Goal: Task Accomplishment & Management: Use online tool/utility

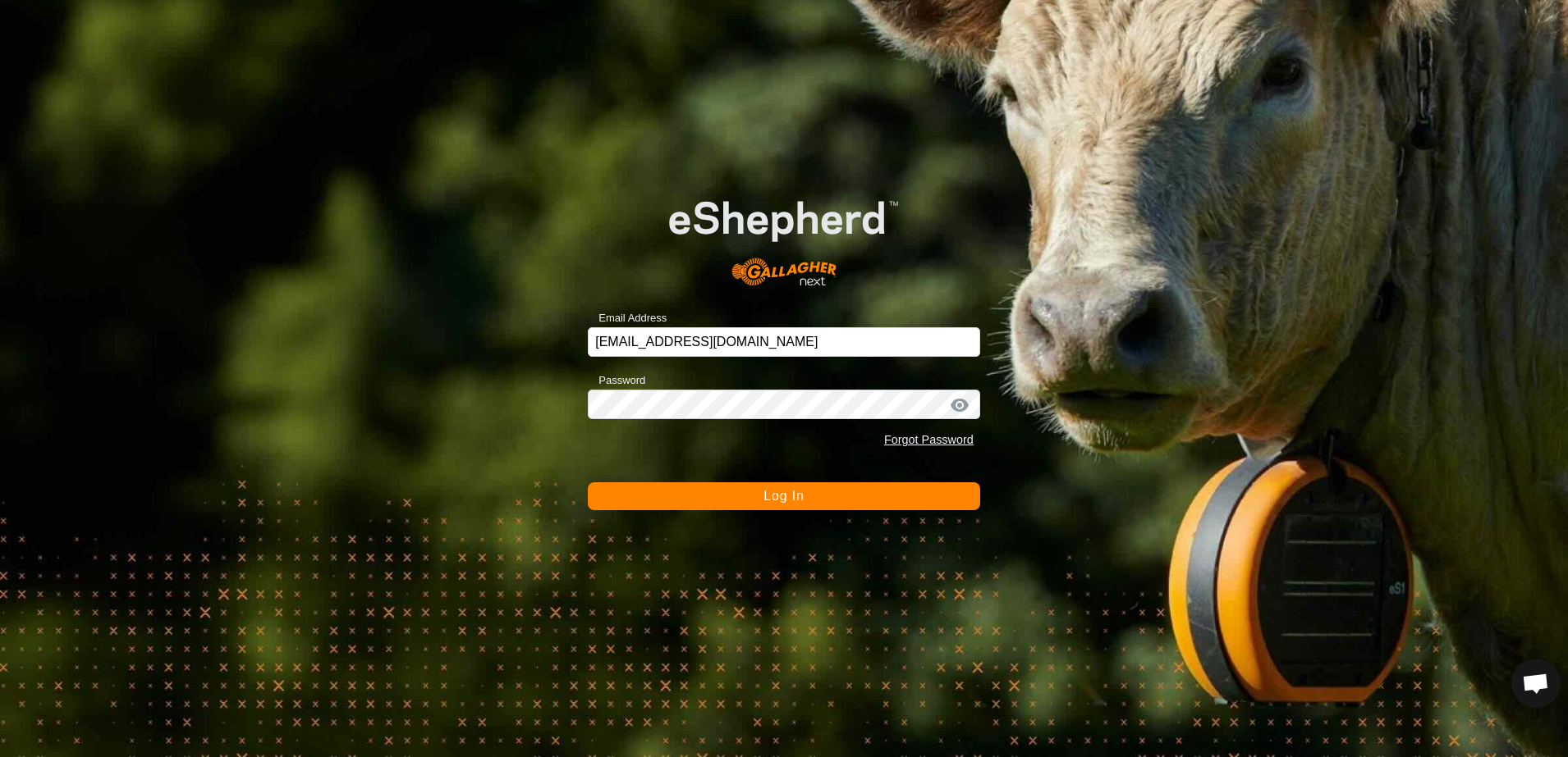
click at [701, 506] on button "Log In" at bounding box center [784, 496] width 392 height 28
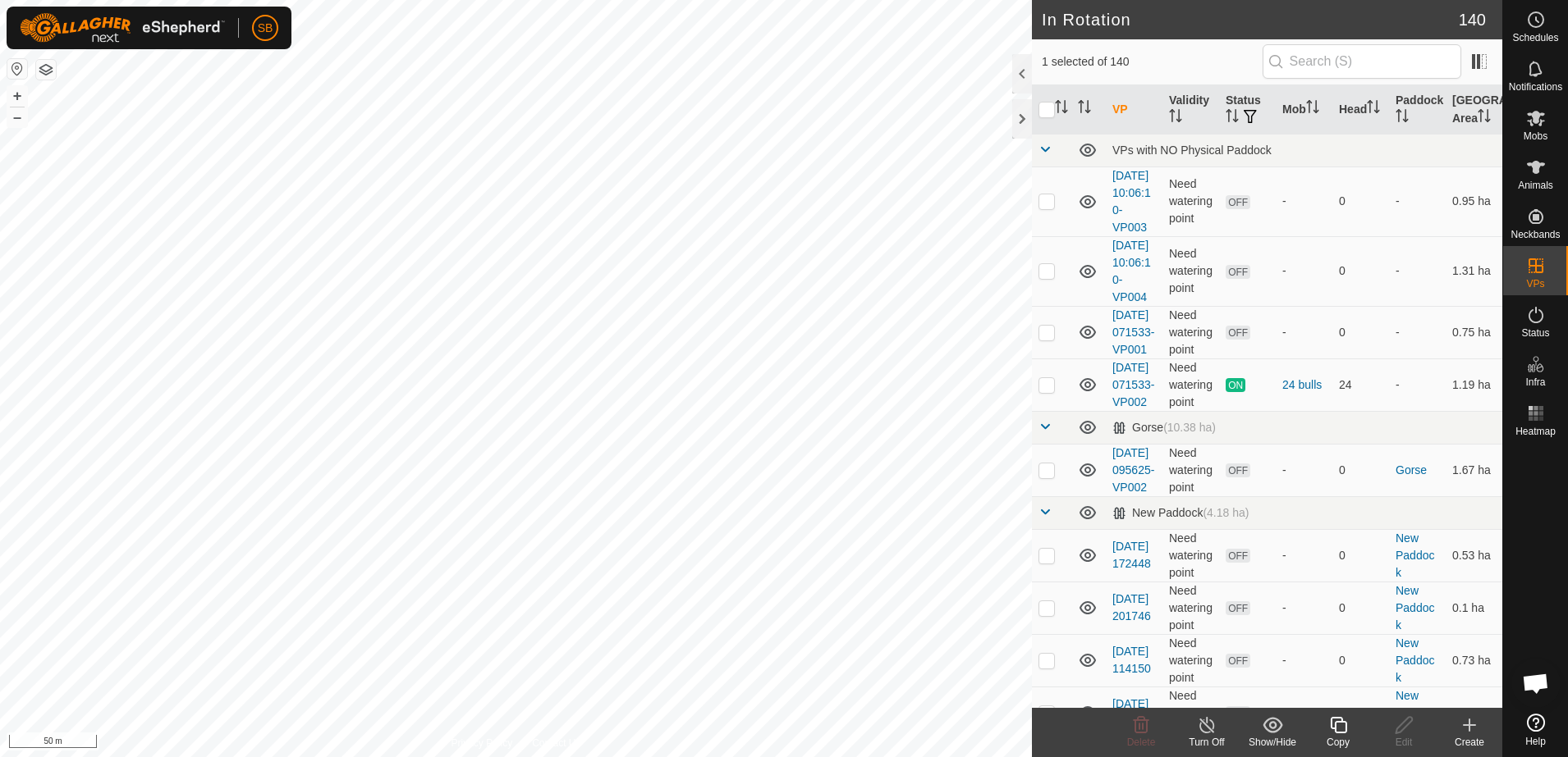
click at [1340, 734] on icon at bounding box center [1338, 725] width 21 height 20
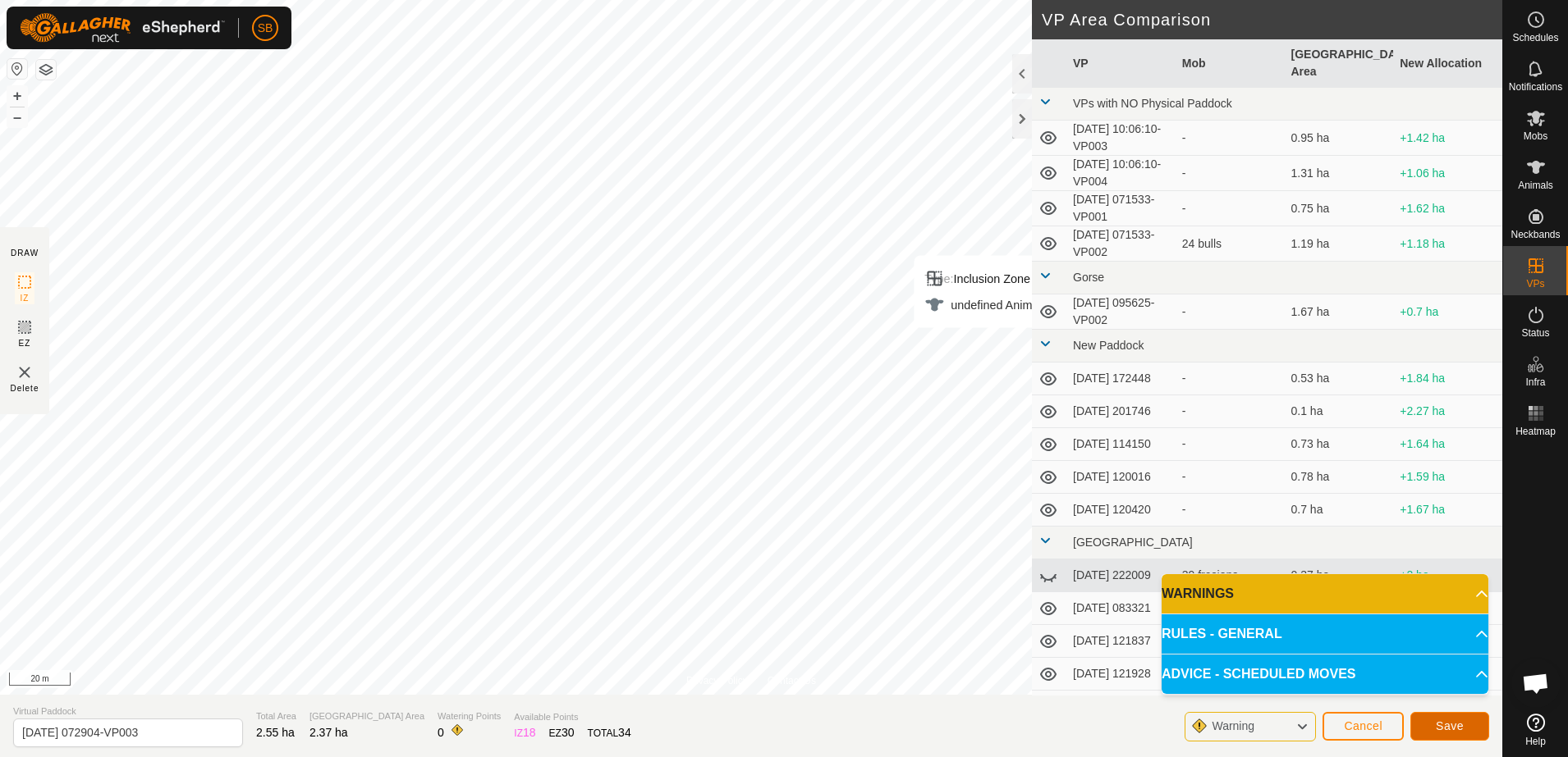
click at [1434, 722] on button "Save" at bounding box center [1449, 726] width 79 height 29
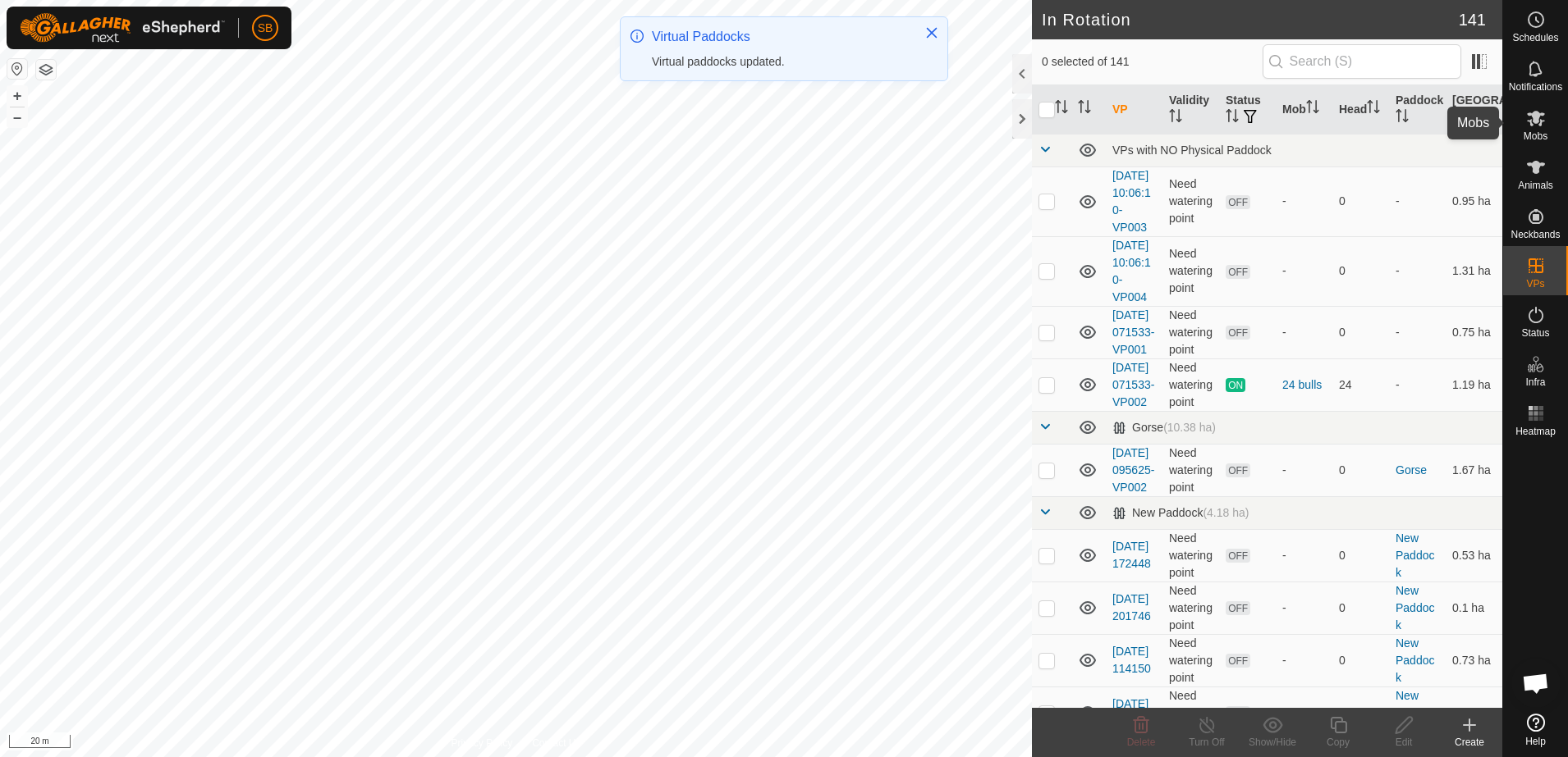
click at [1536, 138] on span "Mobs" at bounding box center [1535, 136] width 24 height 10
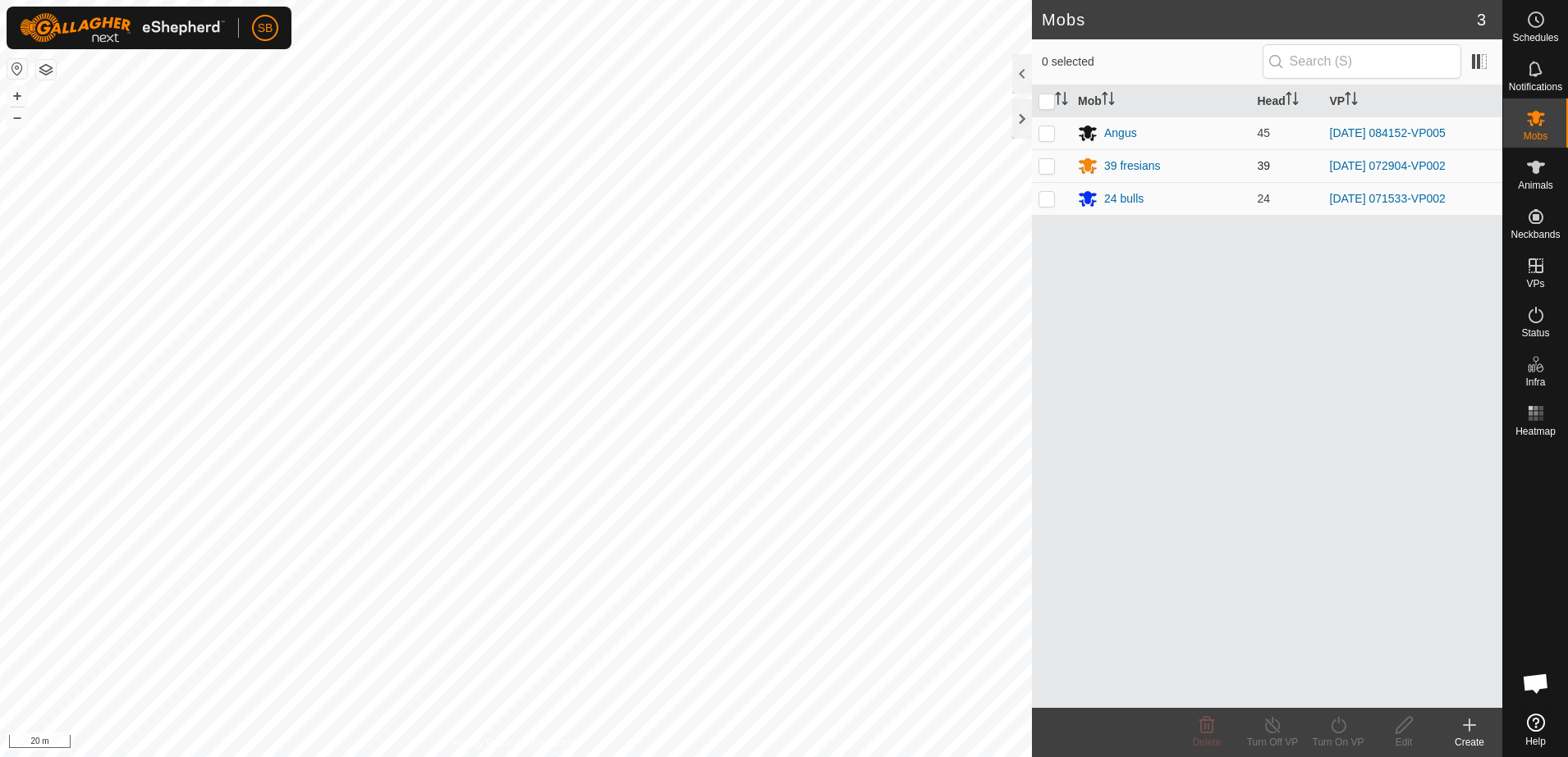
click at [1049, 167] on p-checkbox at bounding box center [1046, 166] width 17 height 13
checkbox input "true"
click at [1341, 730] on icon at bounding box center [1338, 725] width 21 height 20
click at [1326, 688] on link "Now" at bounding box center [1388, 689] width 163 height 33
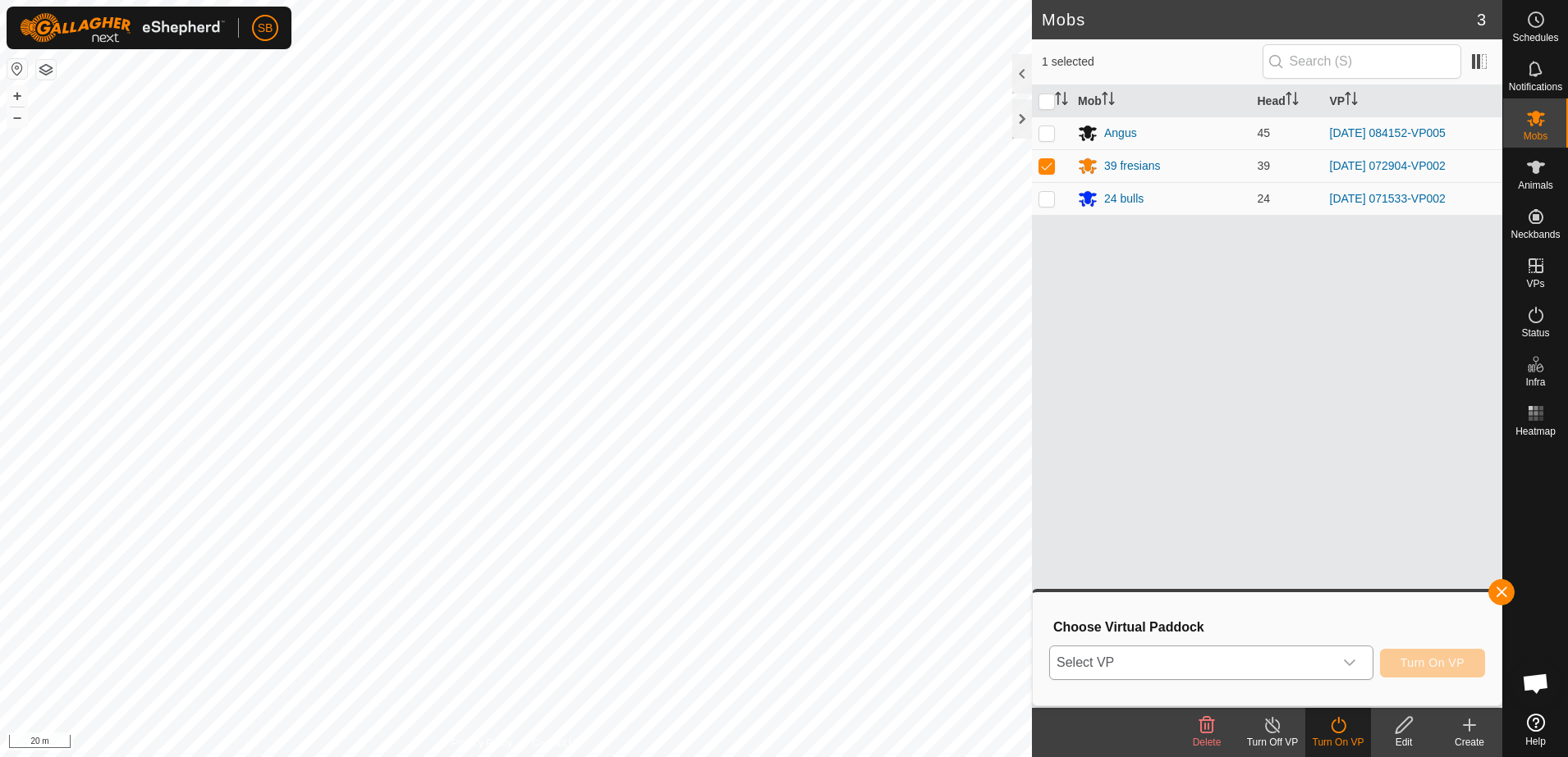
click at [1295, 672] on span "Select VP" at bounding box center [1191, 663] width 283 height 33
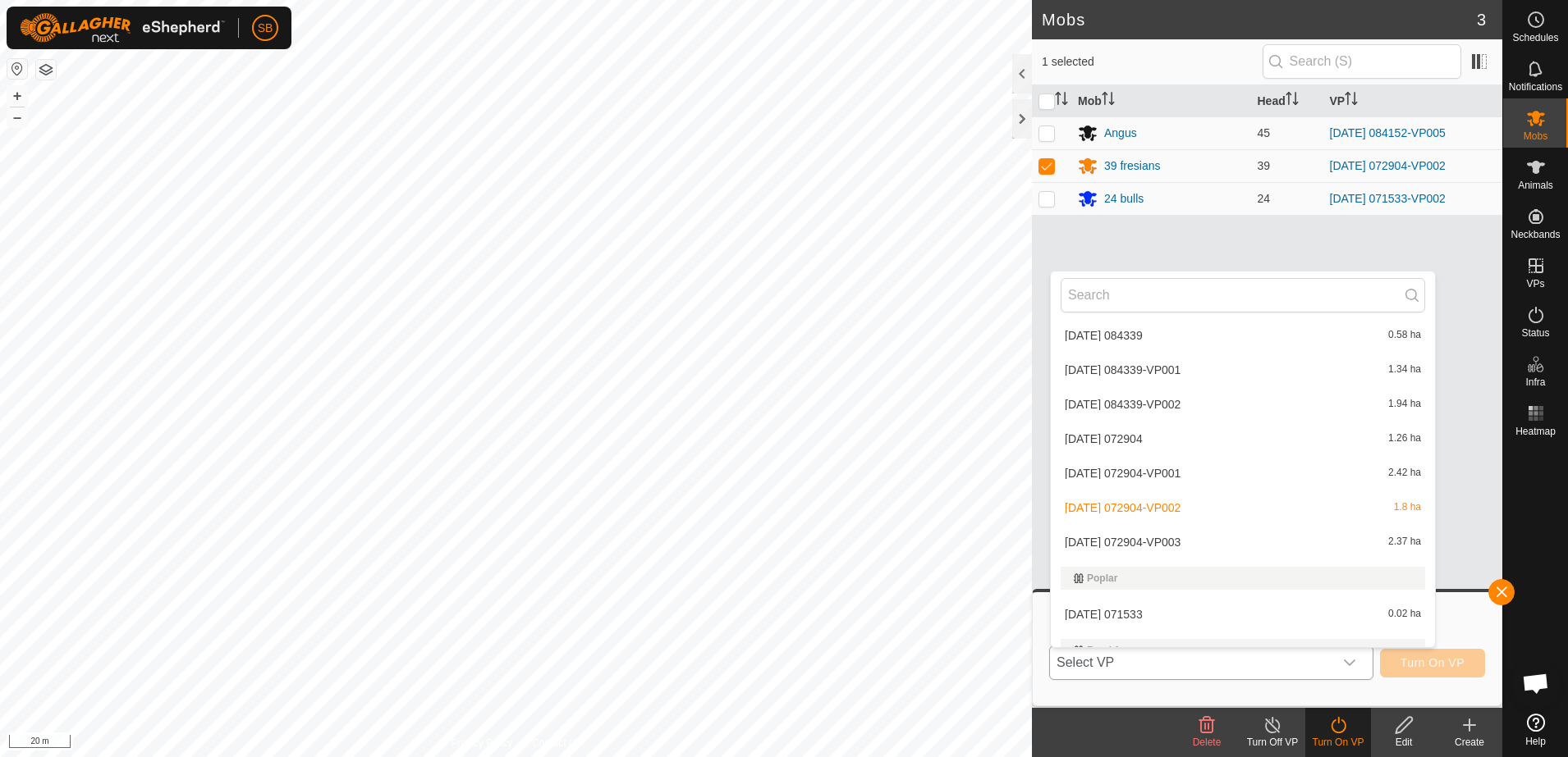
scroll to position [4332, 0]
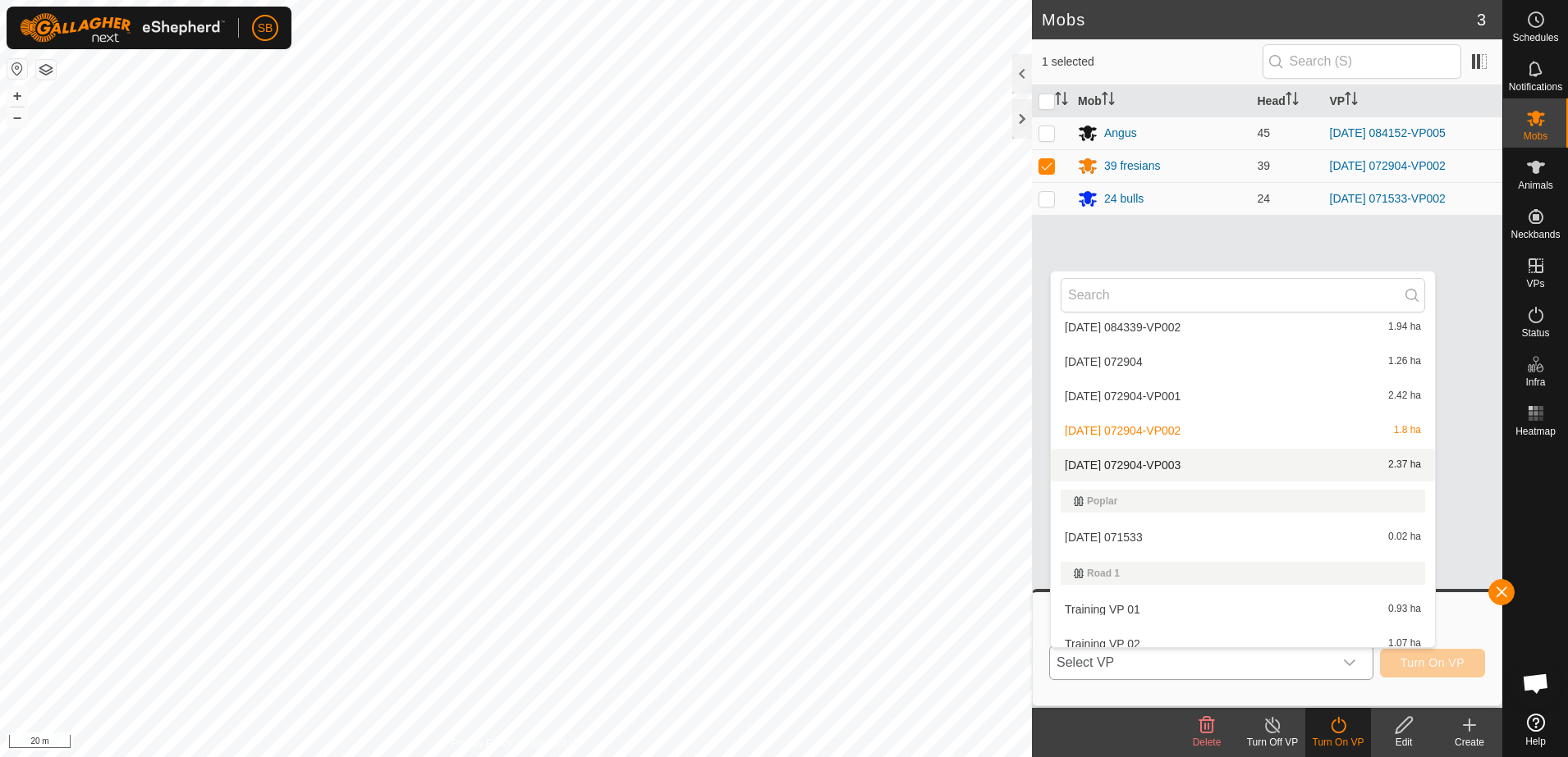
click at [1159, 462] on li "[DATE] 072904-VP003 2.37 ha" at bounding box center [1242, 466] width 385 height 33
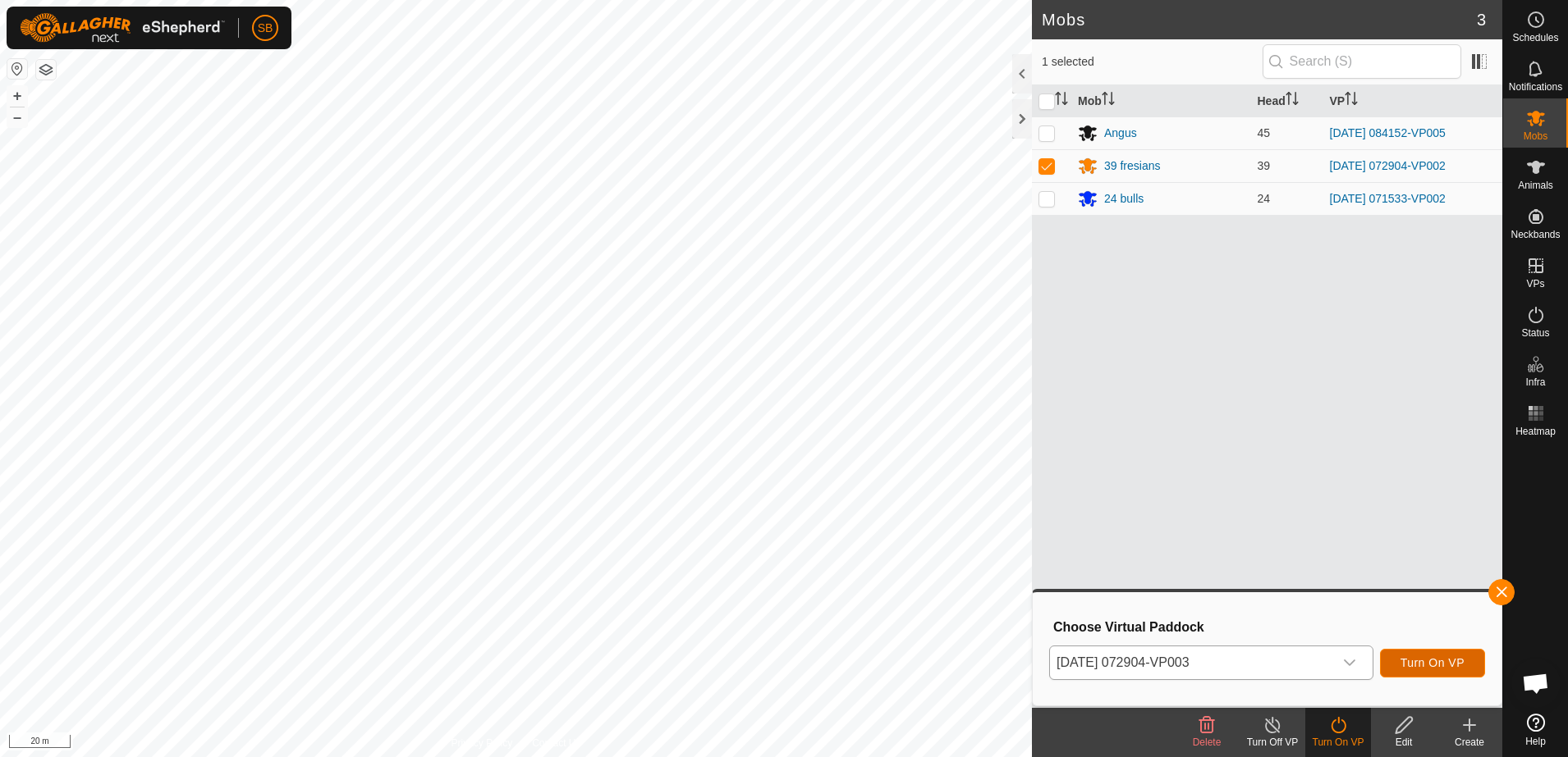
click at [1430, 654] on button "Turn On VP" at bounding box center [1432, 663] width 105 height 29
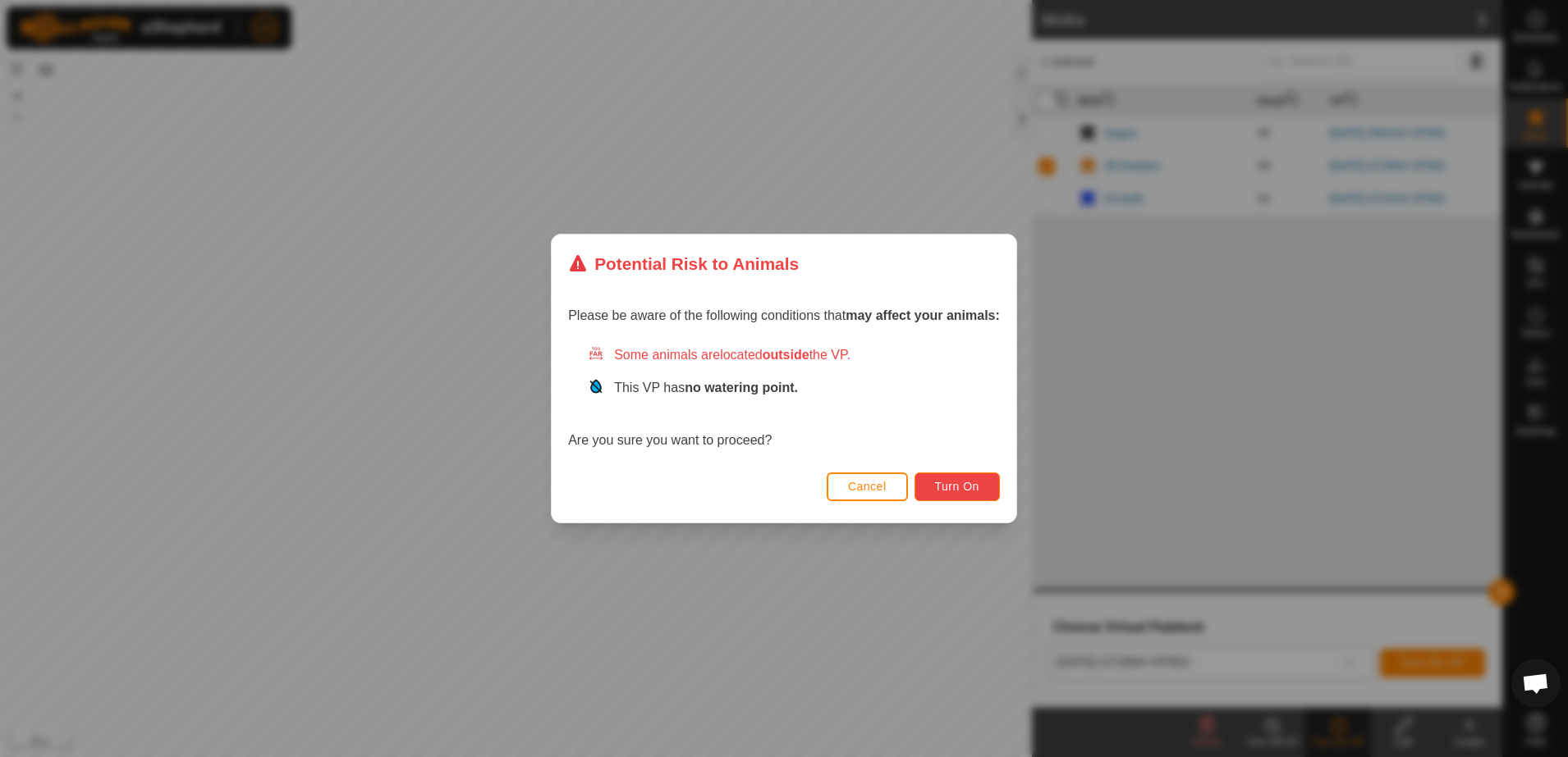
click at [954, 486] on span "Turn On" at bounding box center [957, 486] width 44 height 13
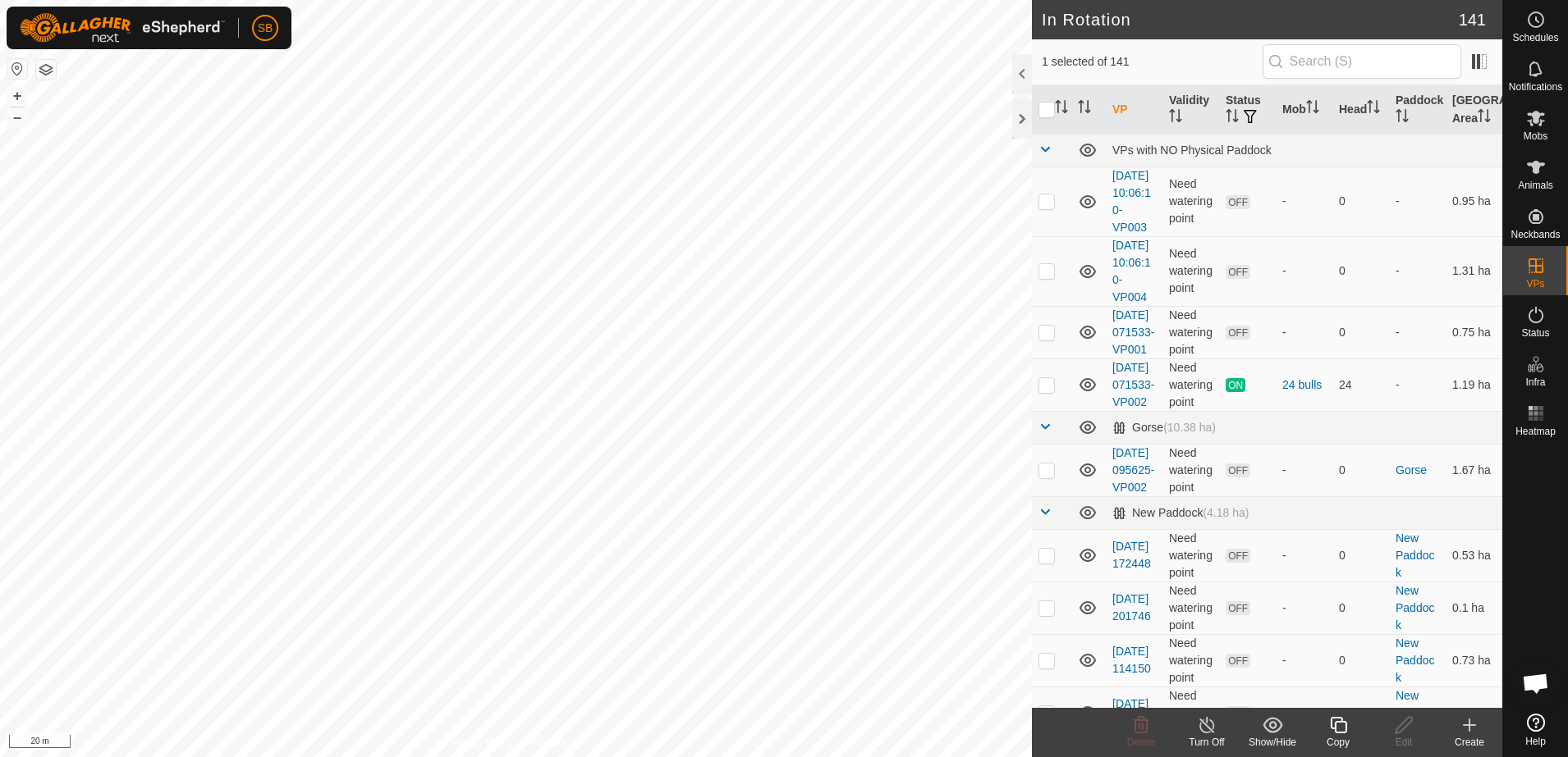
click at [1331, 737] on div "Copy" at bounding box center [1338, 743] width 66 height 15
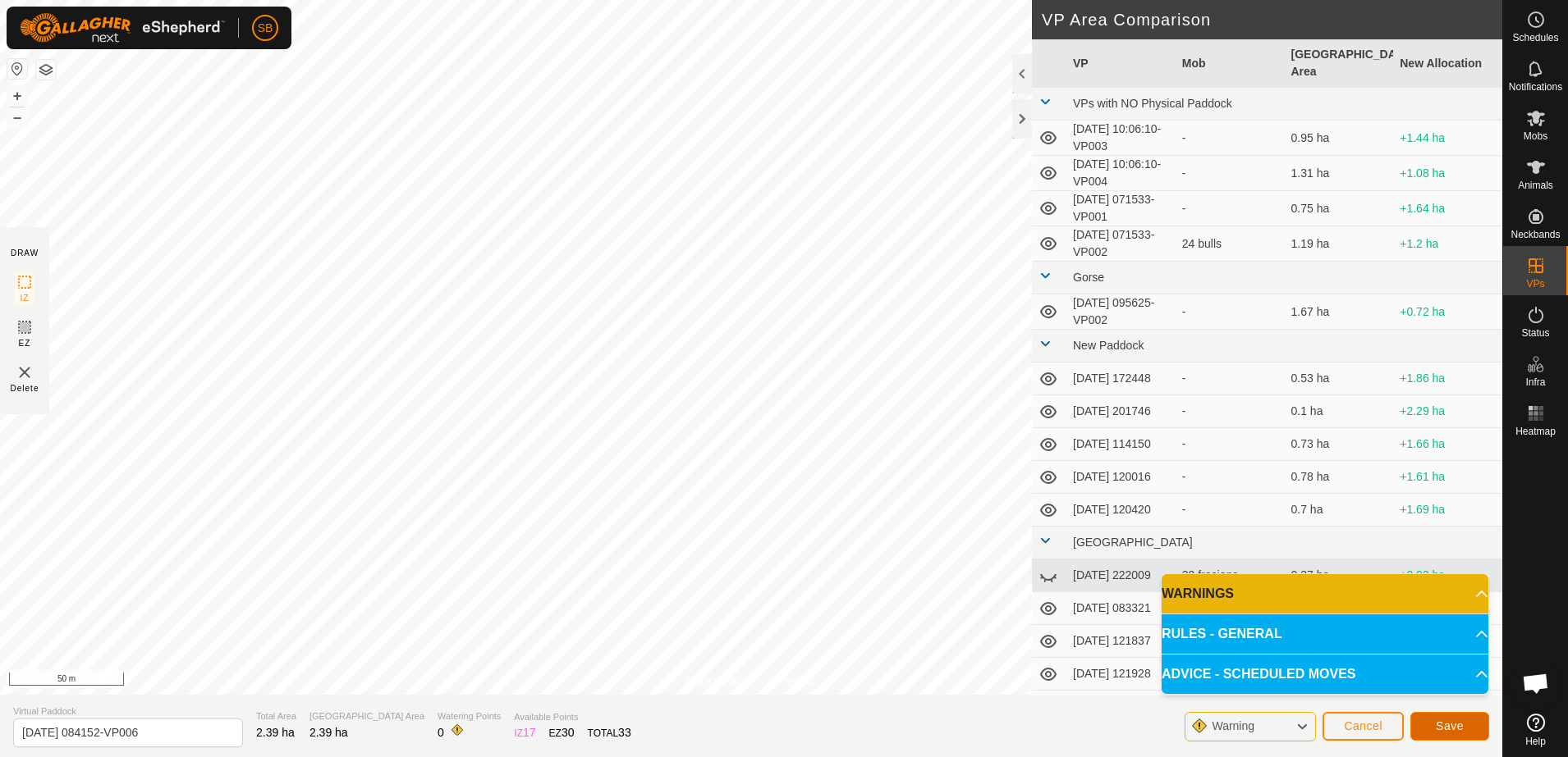
click at [1457, 729] on span "Save" at bounding box center [1450, 726] width 28 height 13
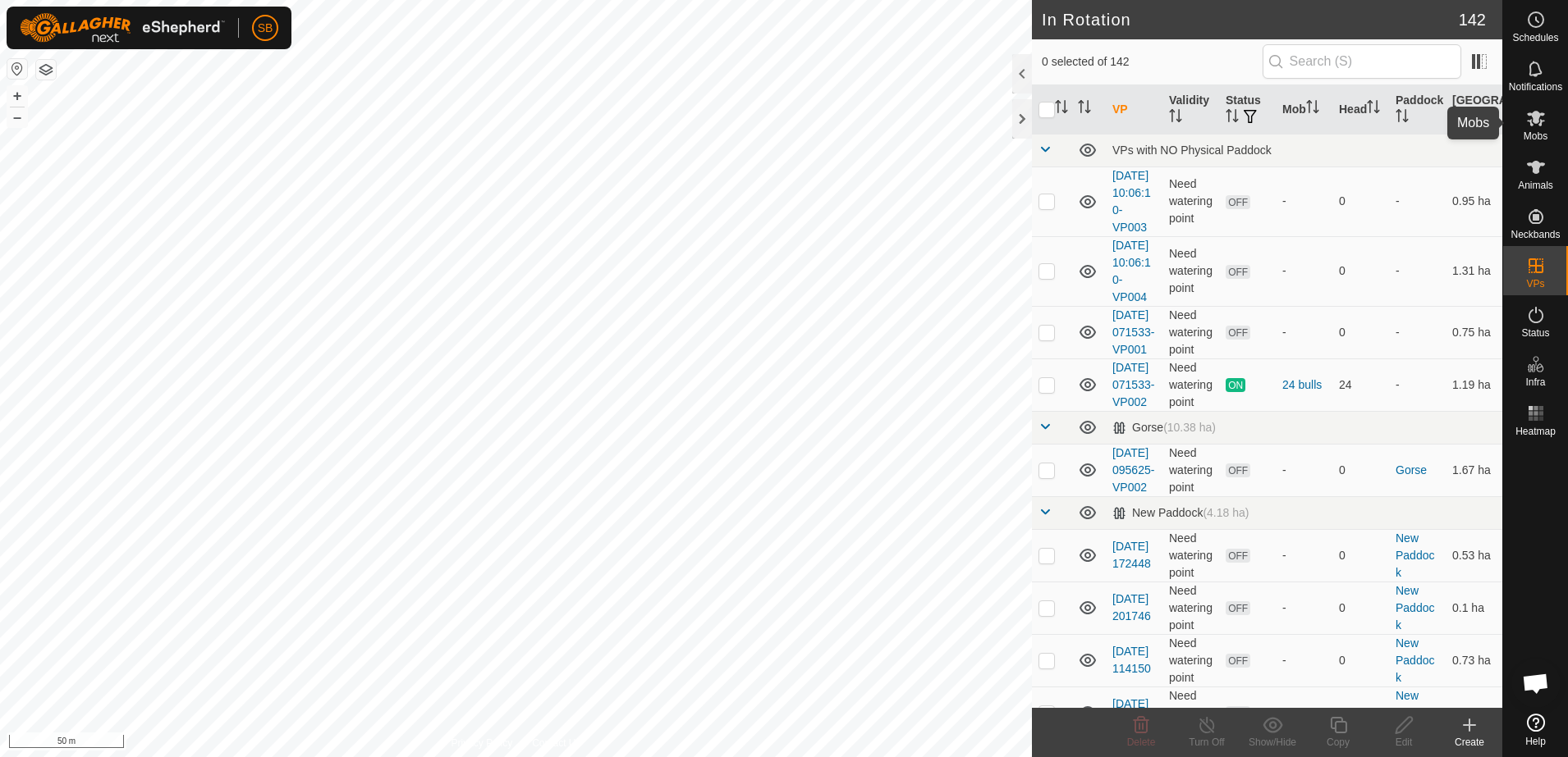
click at [1536, 135] on span "Mobs" at bounding box center [1535, 136] width 24 height 10
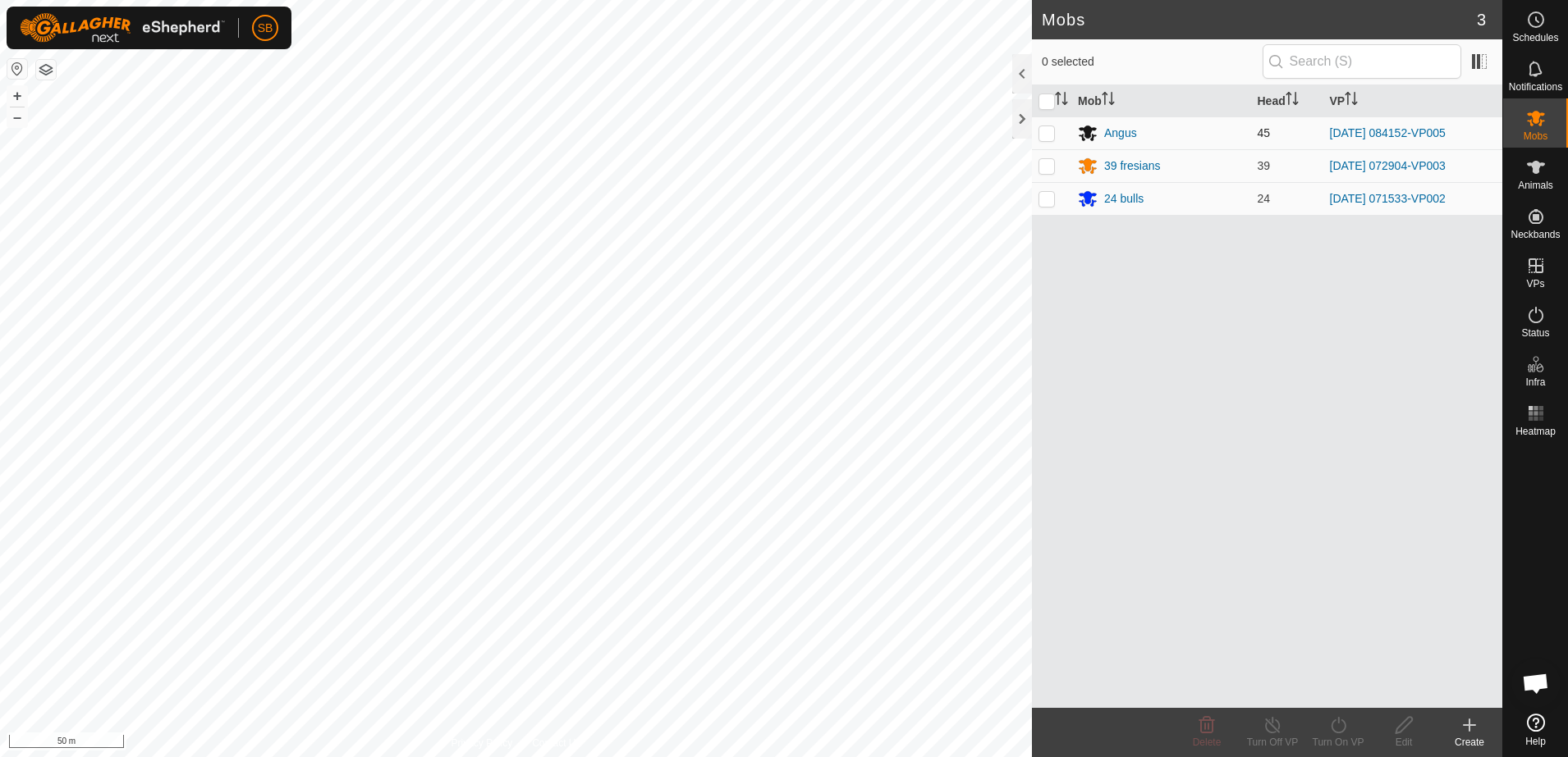
click at [1046, 132] on p-checkbox at bounding box center [1046, 133] width 17 height 13
checkbox input "true"
click at [1332, 727] on icon at bounding box center [1338, 725] width 15 height 17
click at [1332, 693] on link "Now" at bounding box center [1388, 689] width 163 height 33
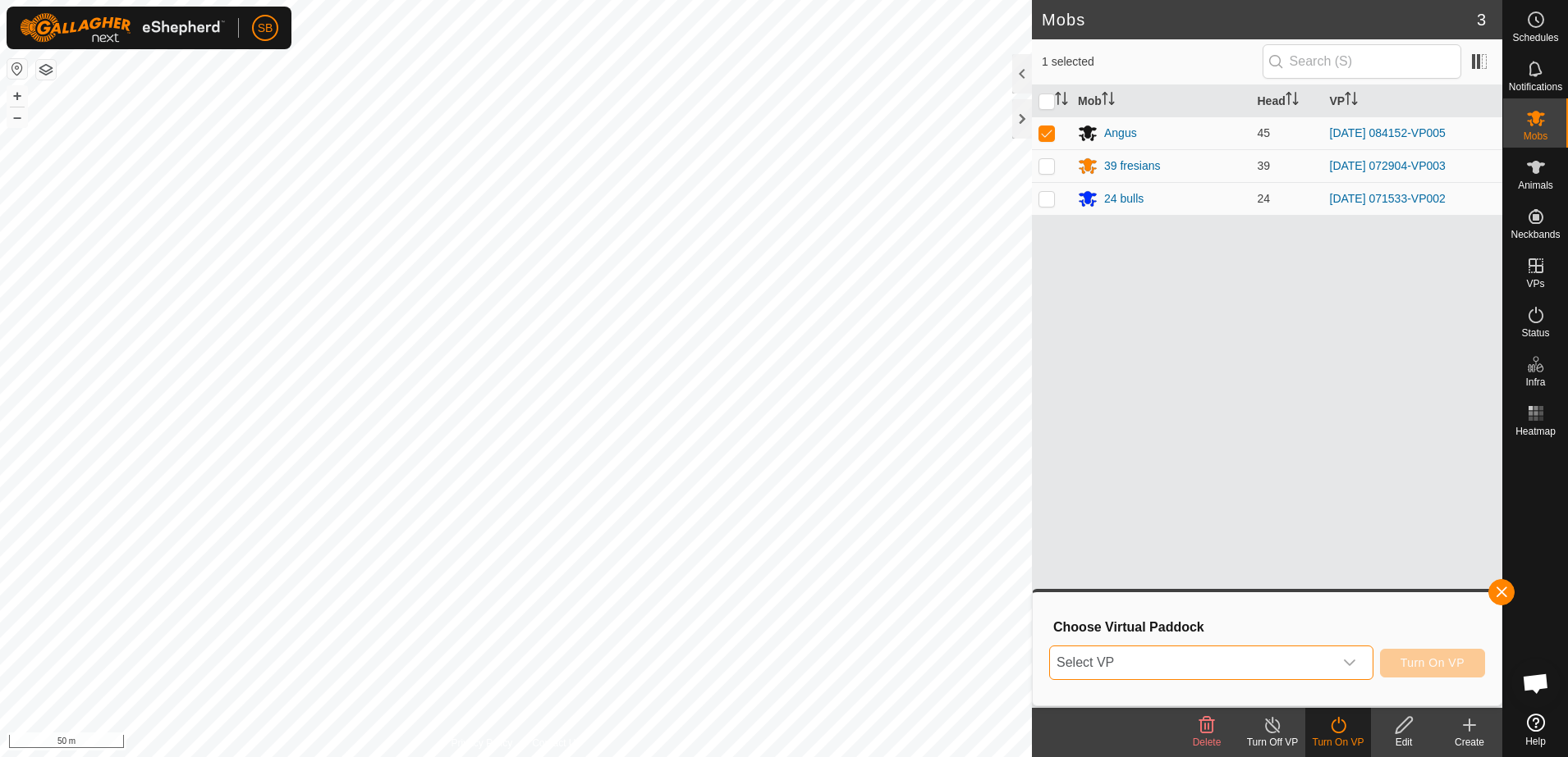
click at [1323, 668] on span "Select VP" at bounding box center [1191, 663] width 283 height 33
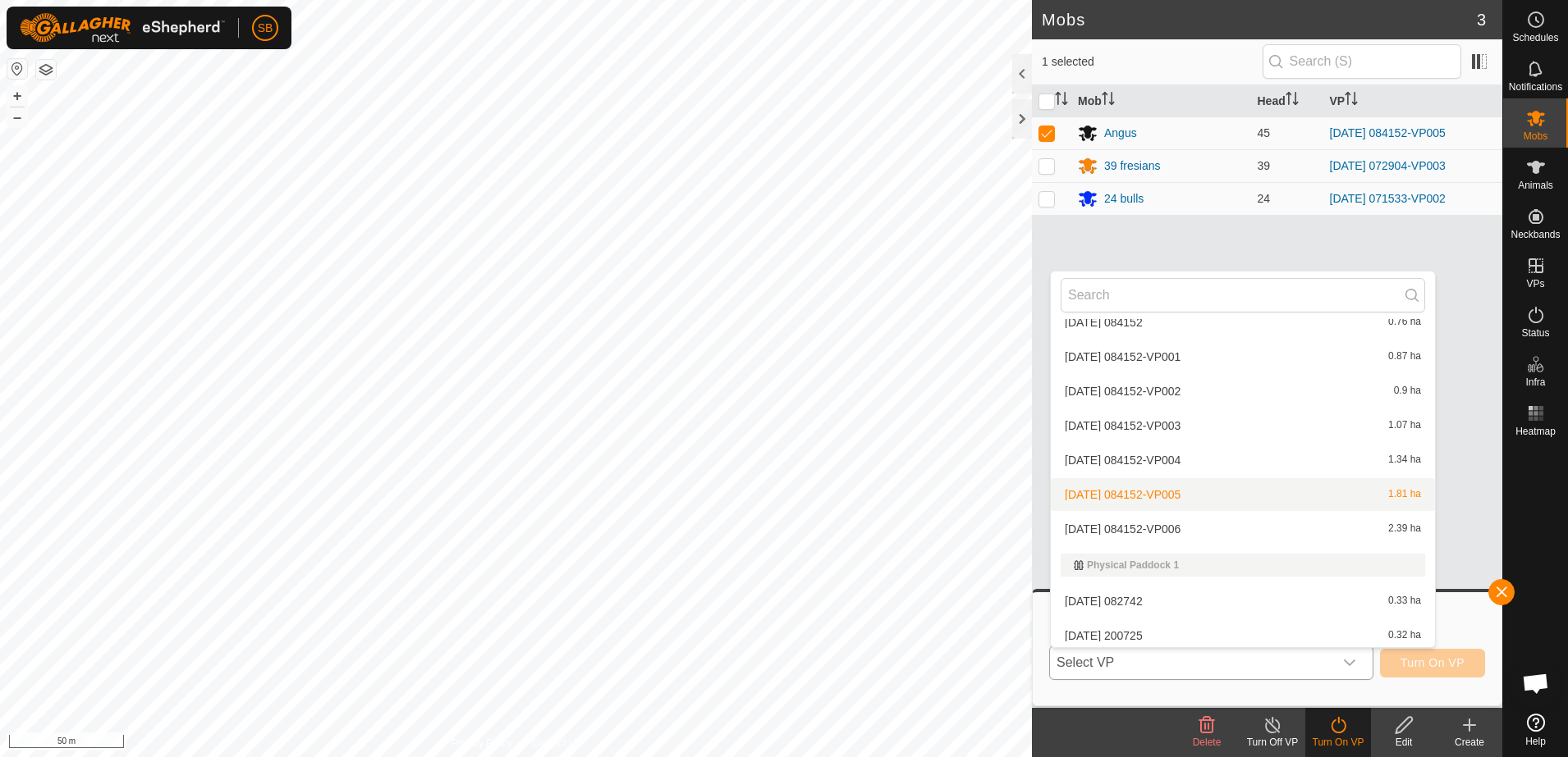
scroll to position [2691, 0]
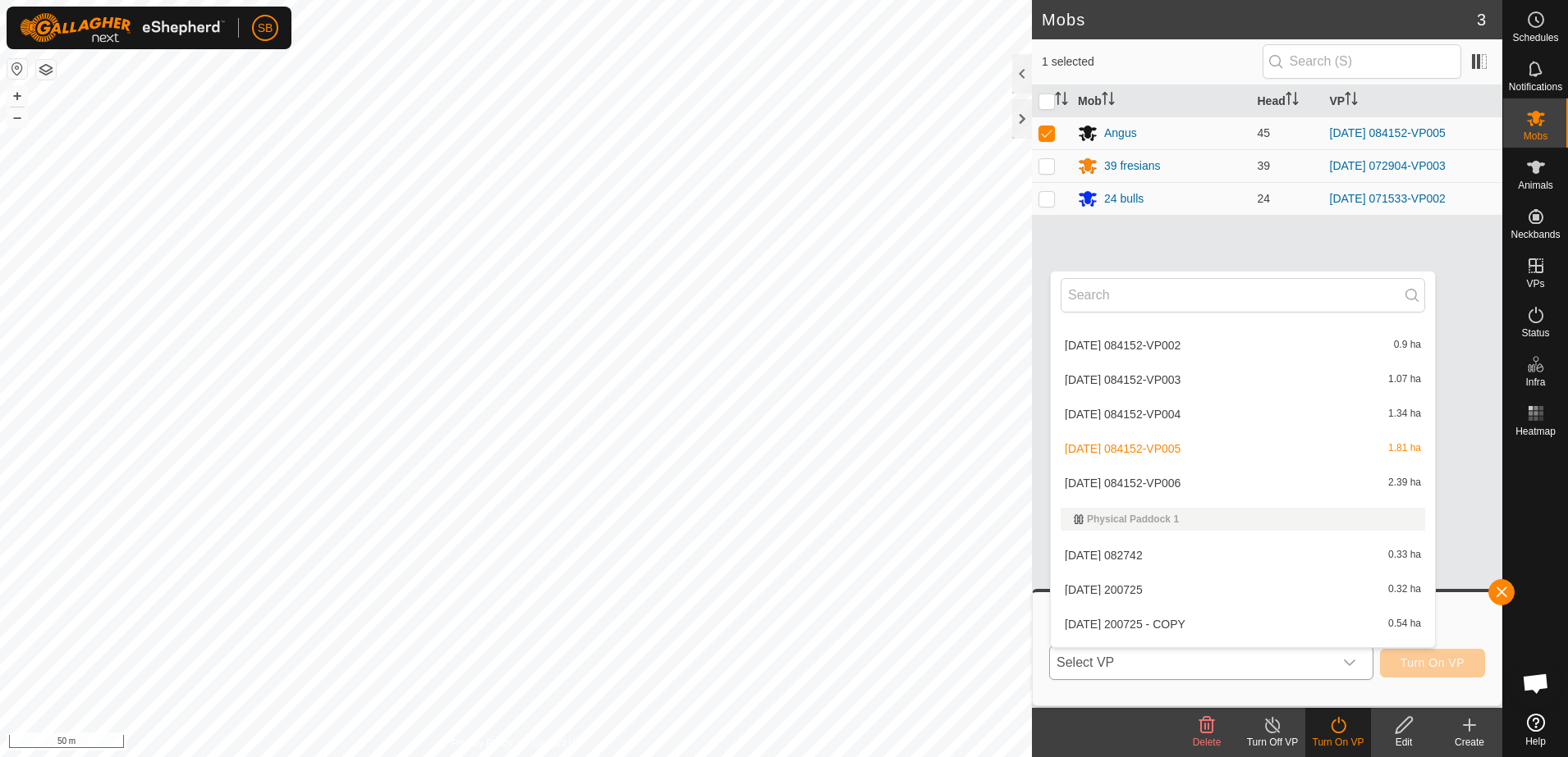
click at [1182, 487] on li "[DATE] 084152-VP006 2.39 ha" at bounding box center [1242, 483] width 385 height 33
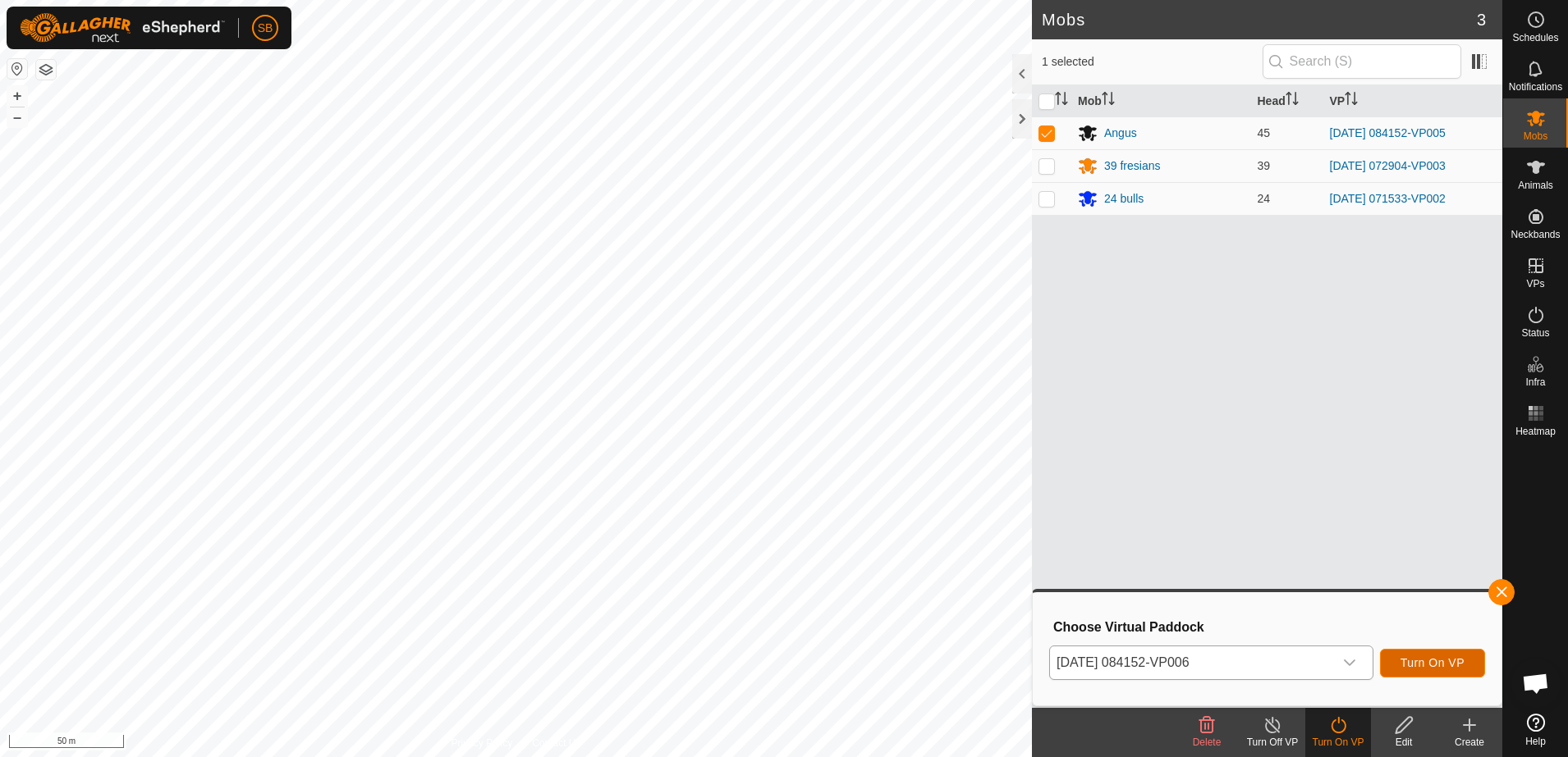
click at [1433, 670] on span "Turn On VP" at bounding box center [1432, 663] width 64 height 13
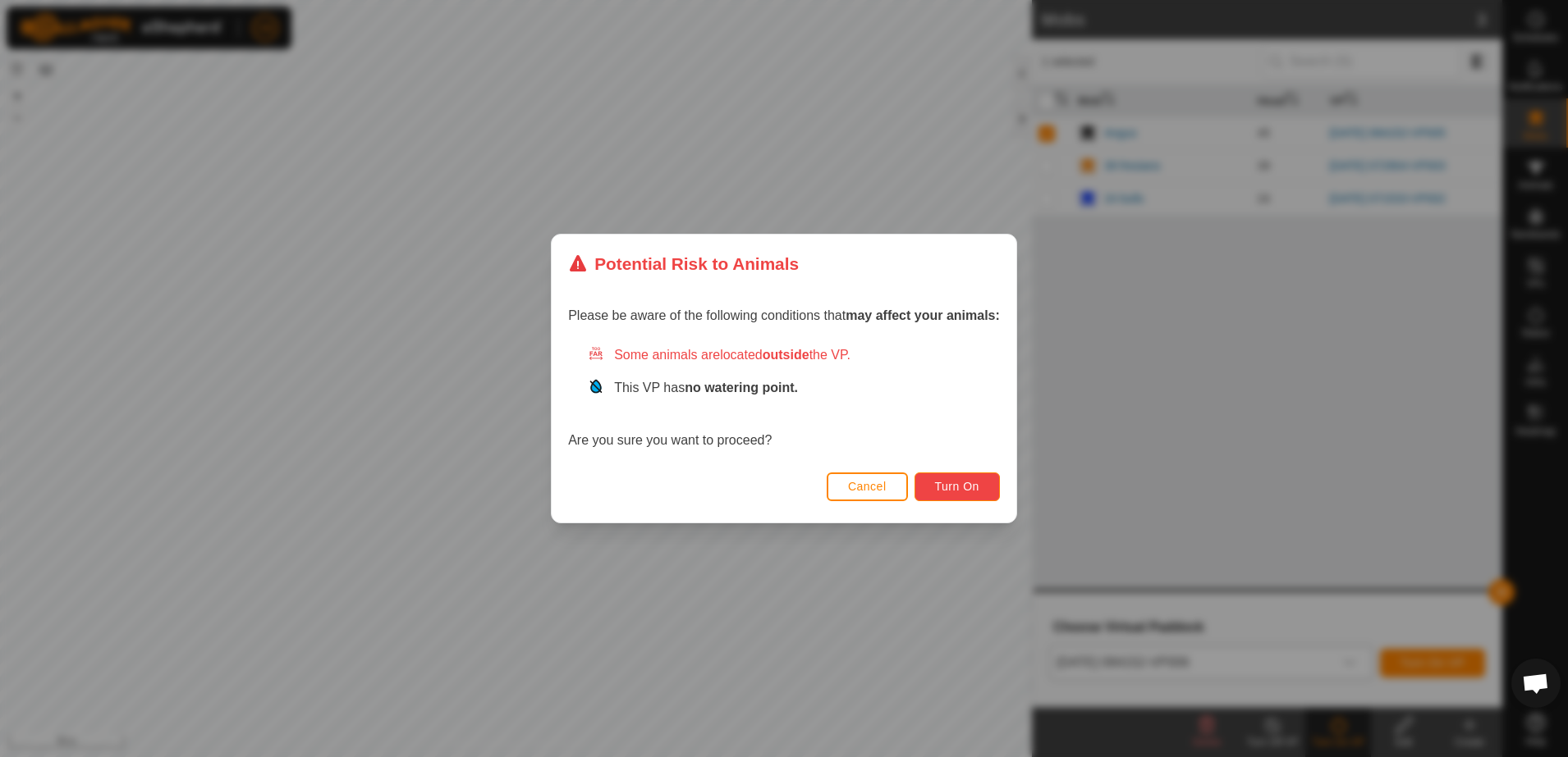
click at [973, 491] on span "Turn On" at bounding box center [957, 486] width 44 height 13
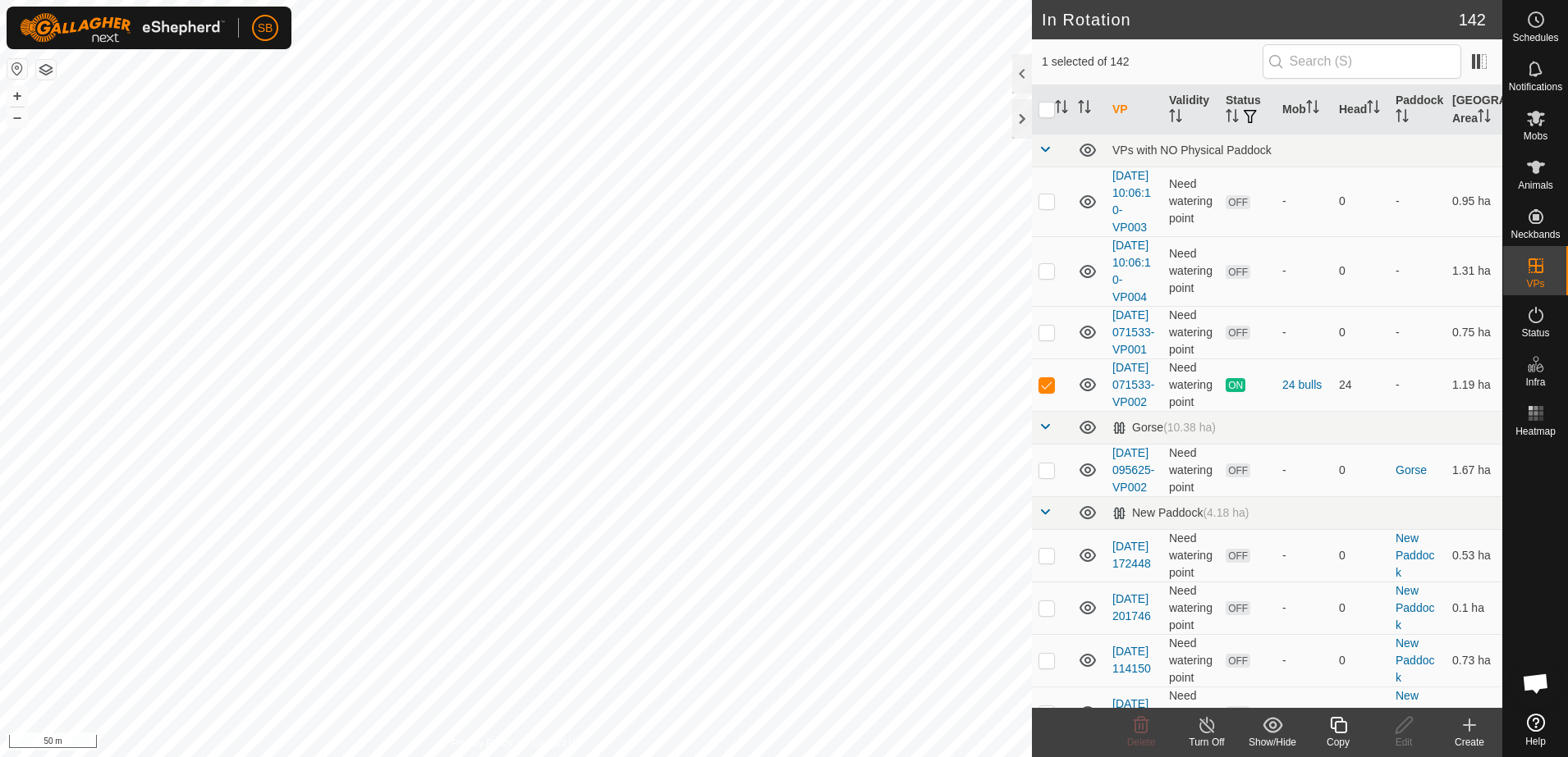
click at [1335, 727] on icon at bounding box center [1338, 725] width 17 height 17
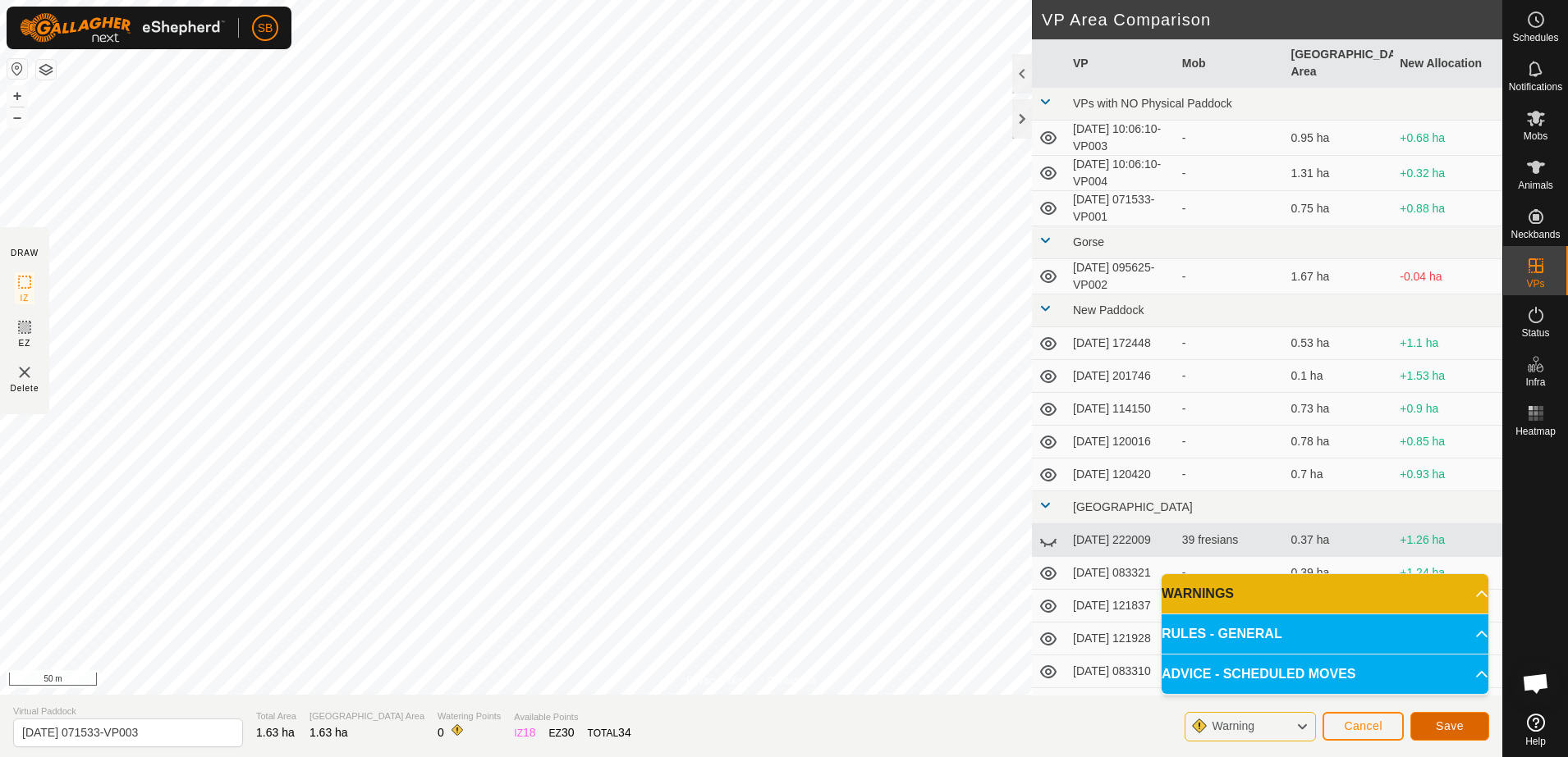
click at [1448, 720] on span "Save" at bounding box center [1450, 726] width 28 height 13
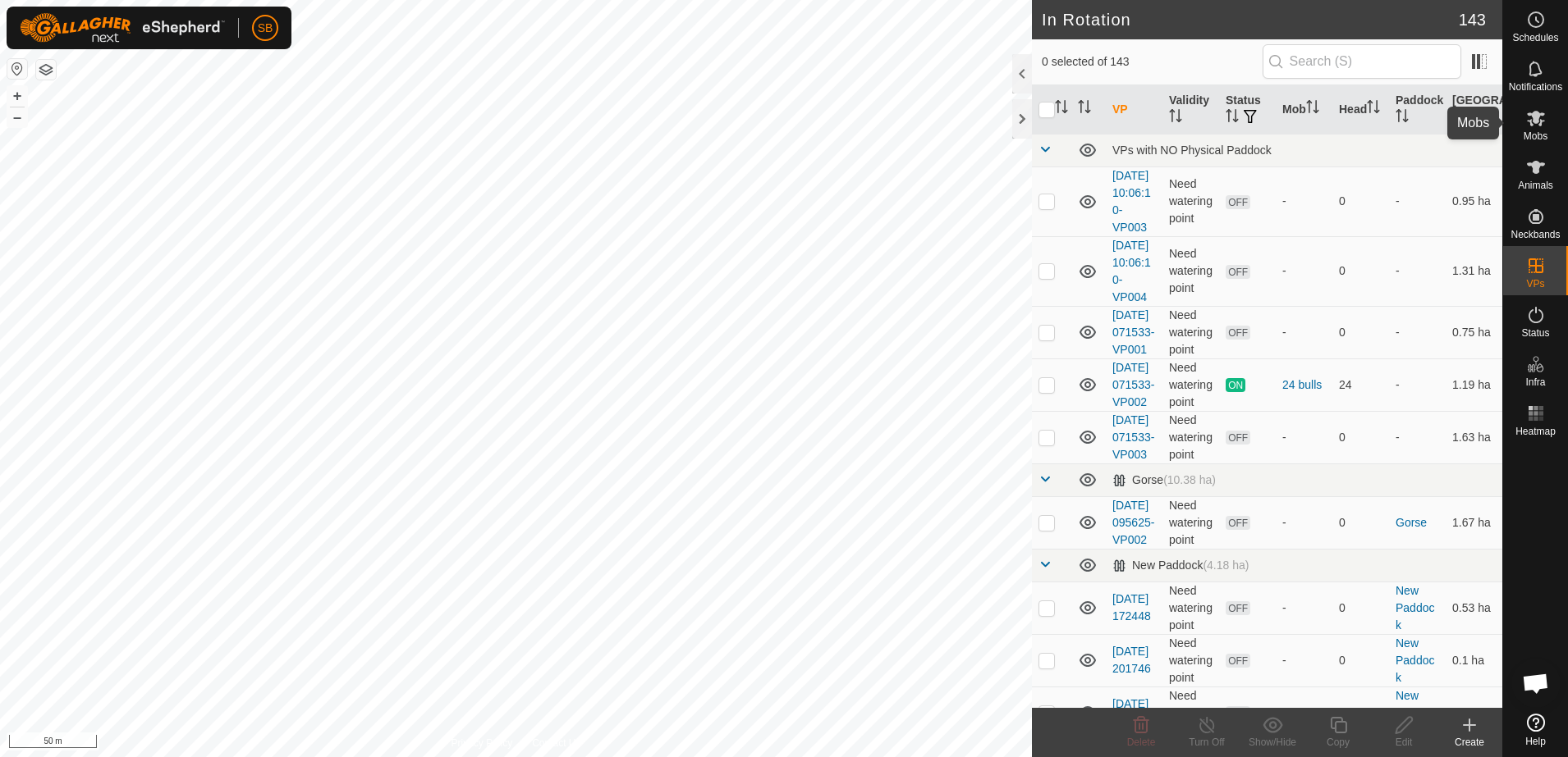
drag, startPoint x: 1526, startPoint y: 121, endPoint x: 1508, endPoint y: 136, distance: 23.4
click at [1527, 121] on icon at bounding box center [1536, 118] width 20 height 20
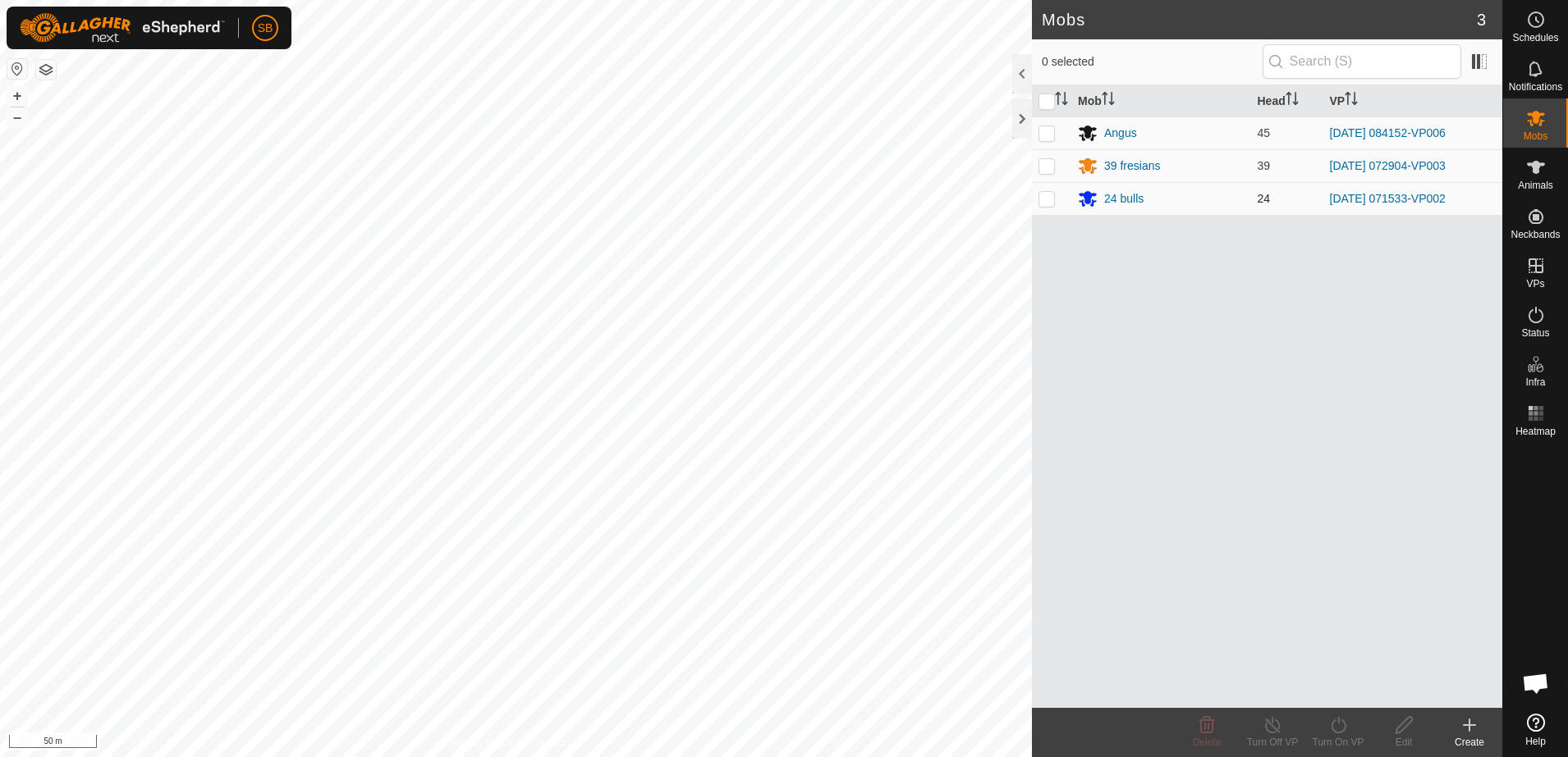
click at [1048, 199] on p-checkbox at bounding box center [1046, 198] width 17 height 13
checkbox input "true"
click at [1340, 738] on div "Turn On VP" at bounding box center [1338, 743] width 66 height 15
click at [1329, 691] on link "Now" at bounding box center [1388, 689] width 163 height 33
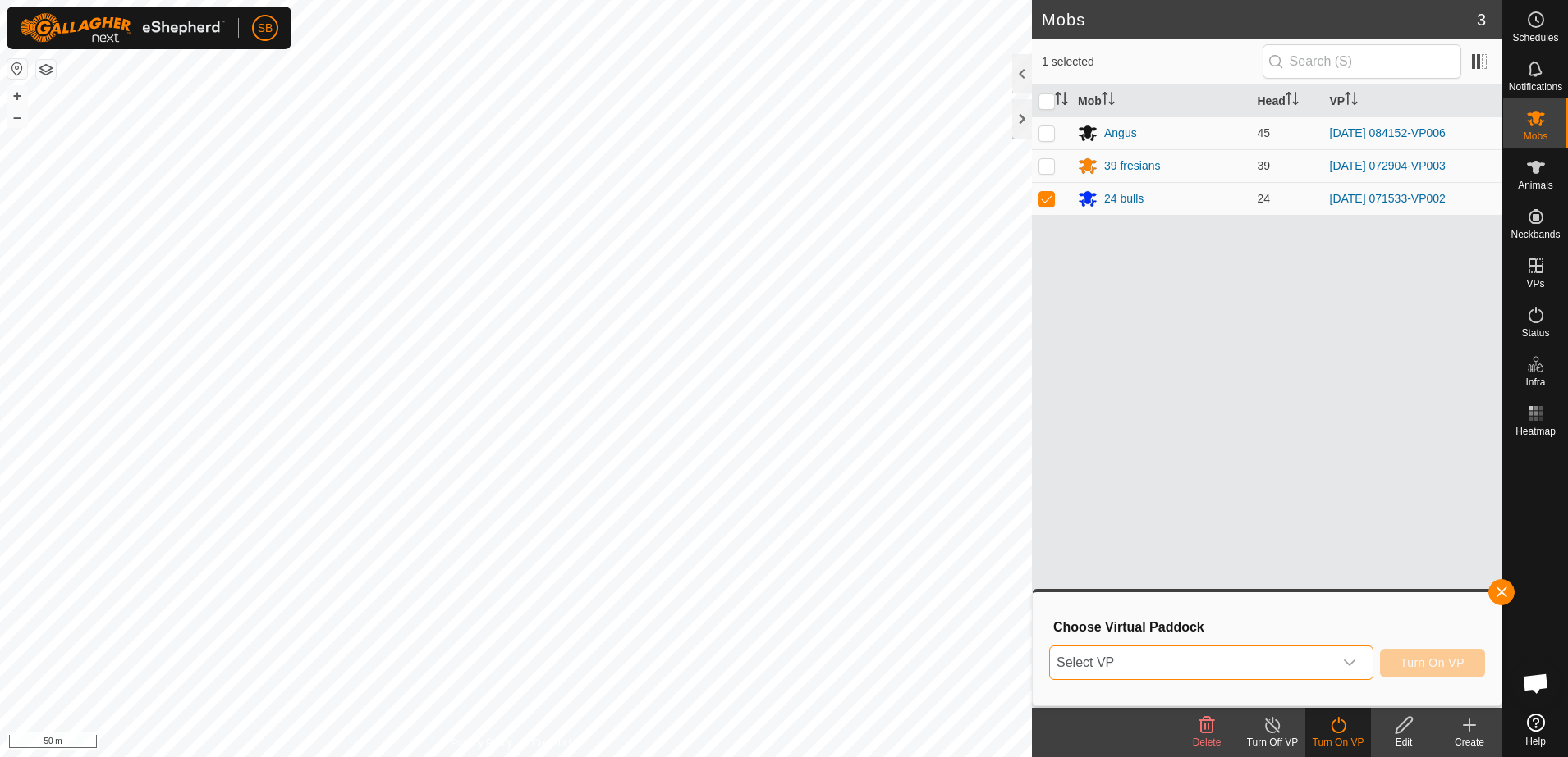
click at [1215, 670] on span "Select VP" at bounding box center [1191, 663] width 283 height 33
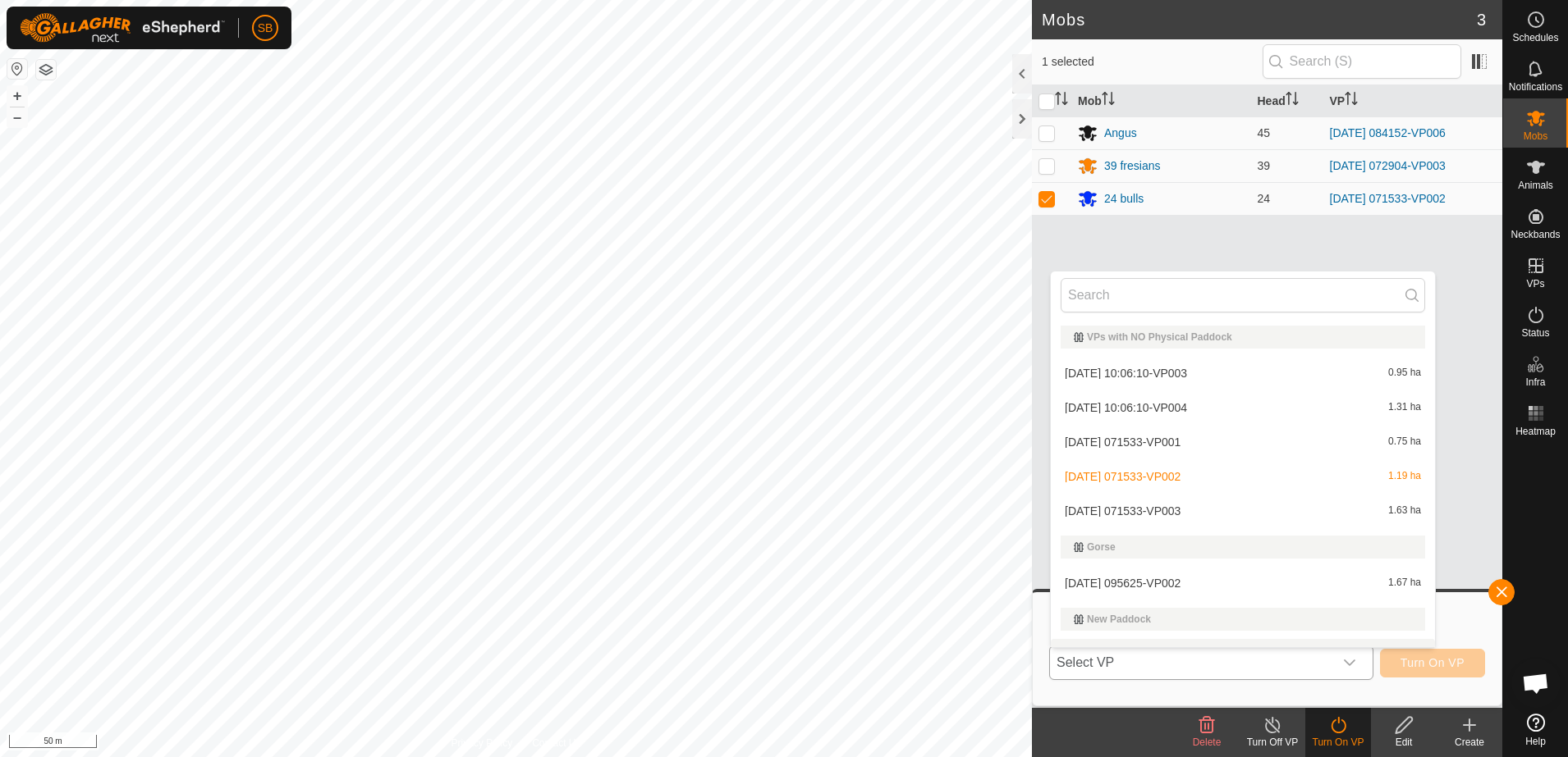
scroll to position [25, 0]
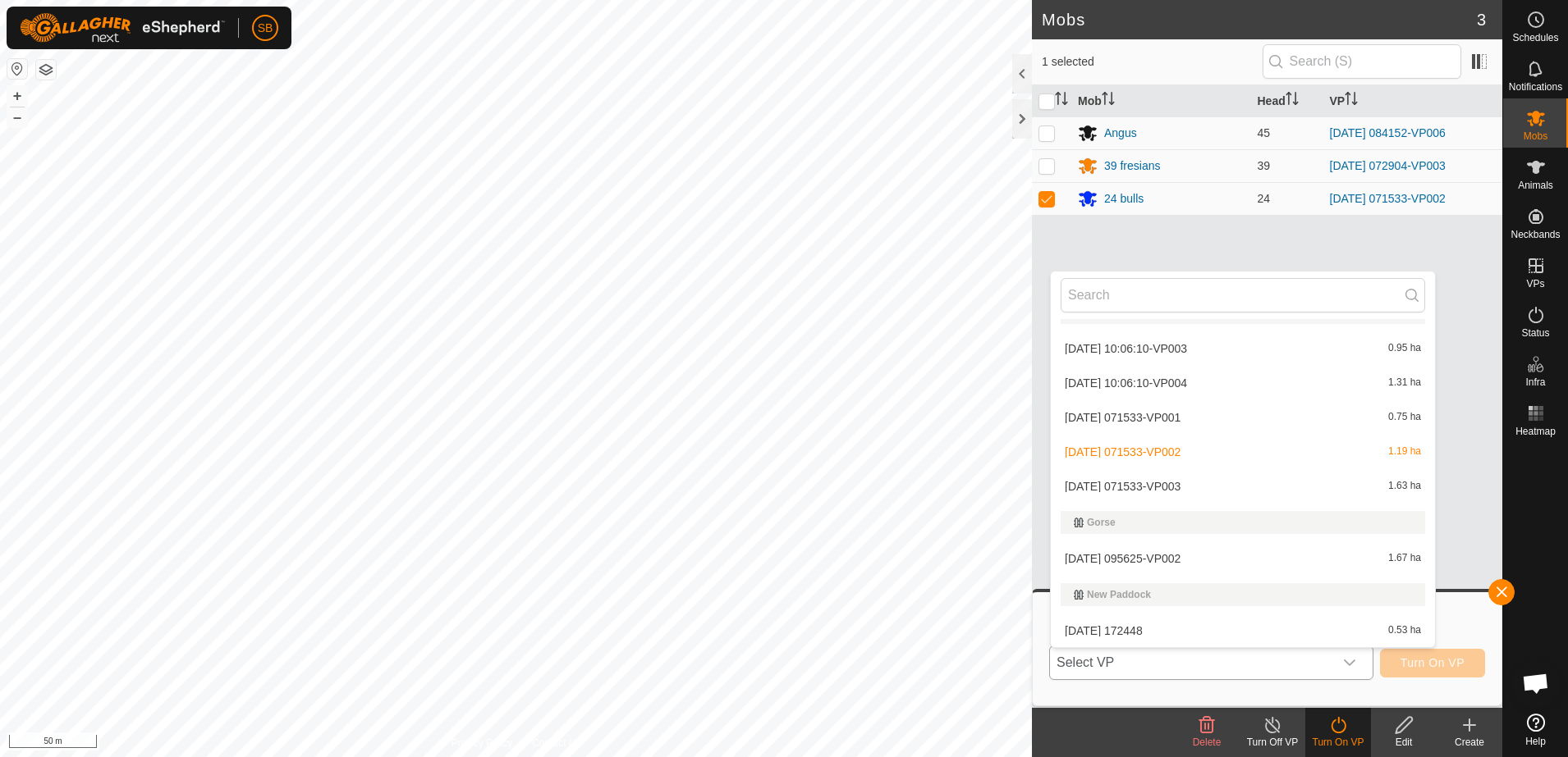
click at [1196, 491] on li "[DATE] 071533-VP003 1.63 ha" at bounding box center [1242, 486] width 385 height 33
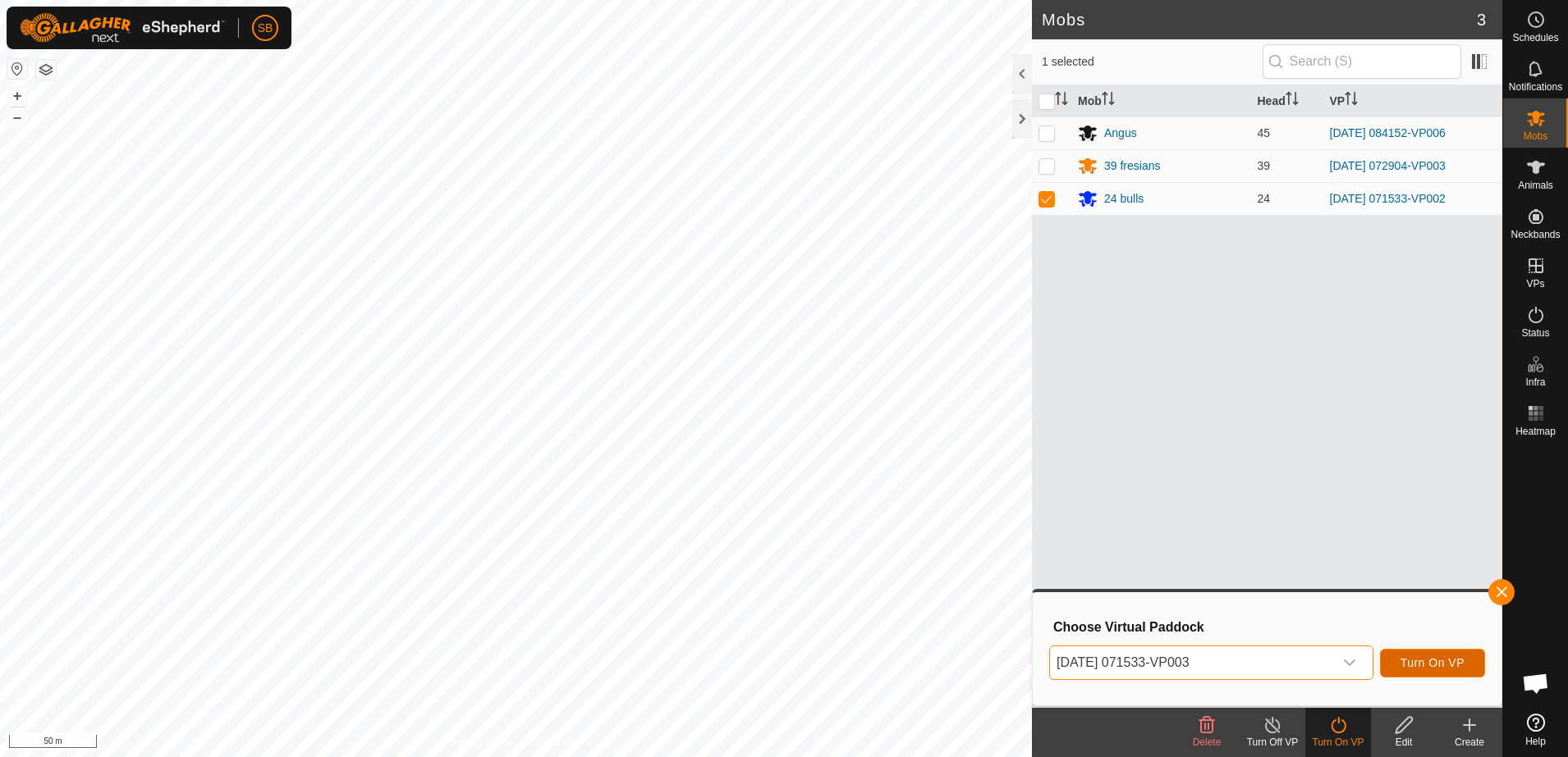
click at [1443, 661] on span "Turn On VP" at bounding box center [1432, 663] width 64 height 13
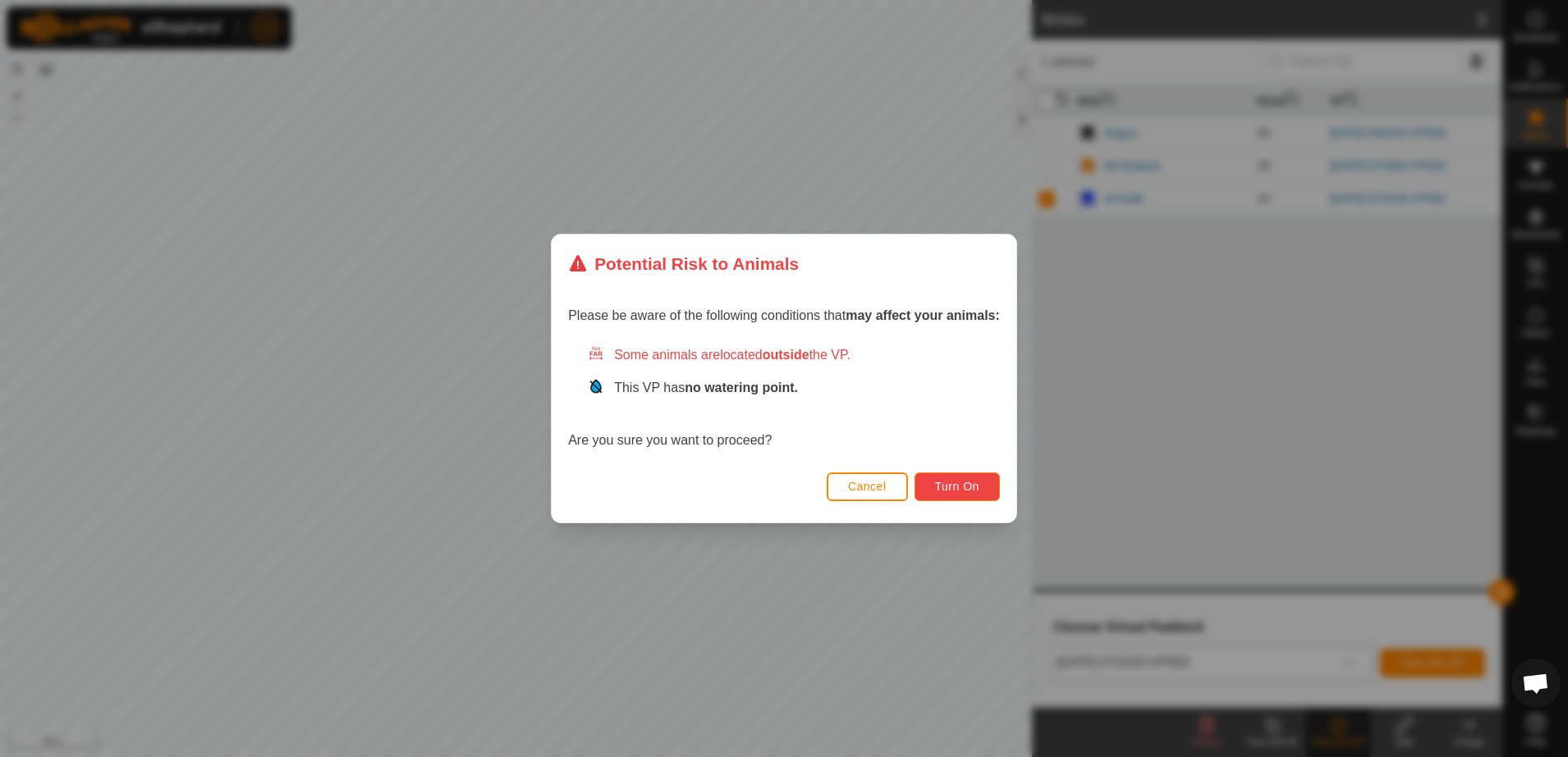
click at [966, 487] on span "Turn On" at bounding box center [957, 486] width 44 height 13
